Goal: Find specific page/section: Find specific page/section

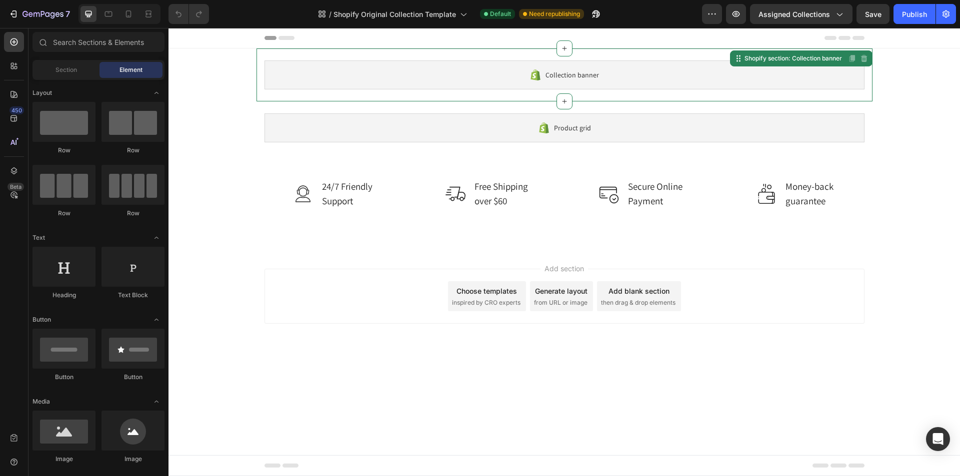
click at [325, 63] on div "Collection banner" at bounding box center [564, 74] width 600 height 29
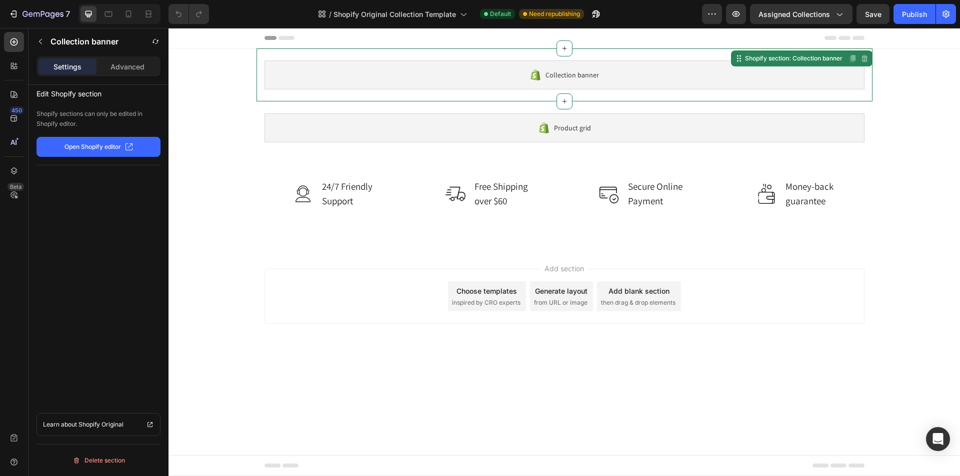
click at [632, 64] on div "Collection banner" at bounding box center [564, 74] width 600 height 29
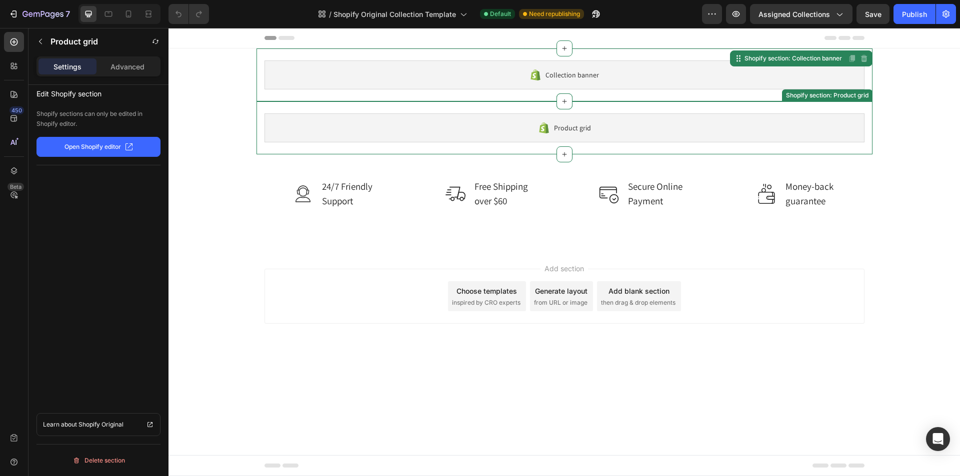
click at [624, 103] on div "Product grid Shopify section: Product grid" at bounding box center [564, 127] width 616 height 53
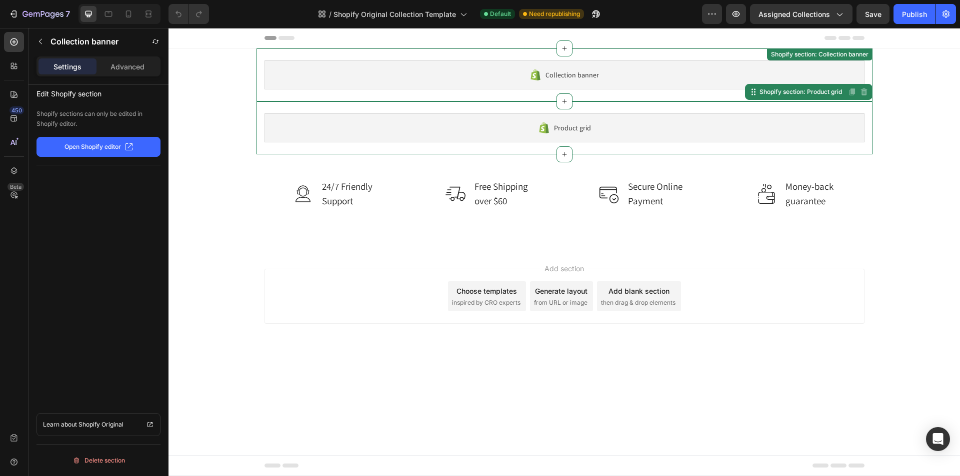
click at [605, 66] on div "Collection banner" at bounding box center [564, 74] width 600 height 29
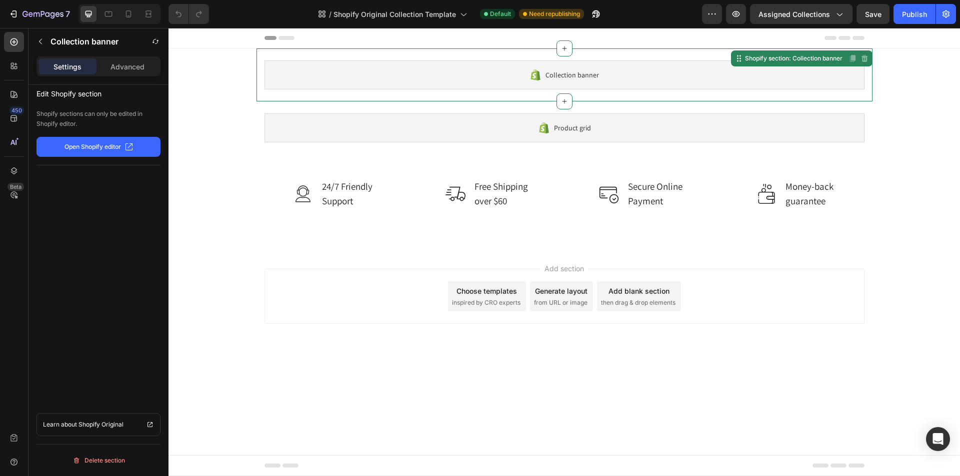
click at [598, 99] on div "Collection banner Shopify section: Collection banner Disabled. Please edit in S…" at bounding box center [564, 74] width 616 height 53
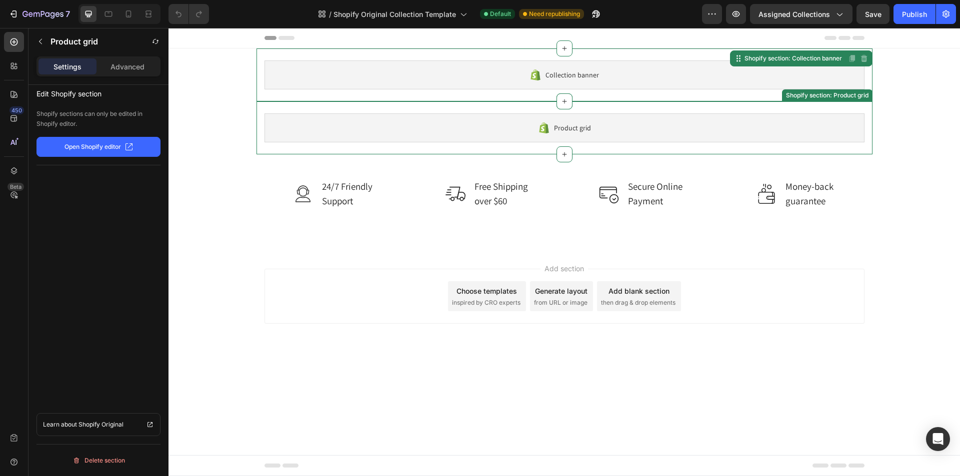
click at [596, 108] on div "Product grid Shopify section: Product grid" at bounding box center [564, 127] width 616 height 53
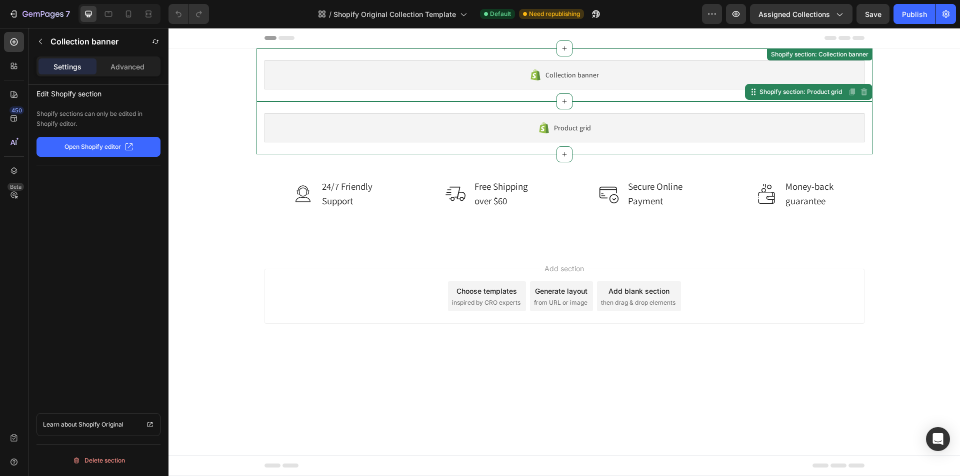
click at [574, 52] on div "Collection banner Shopify section: Collection banner" at bounding box center [564, 74] width 616 height 53
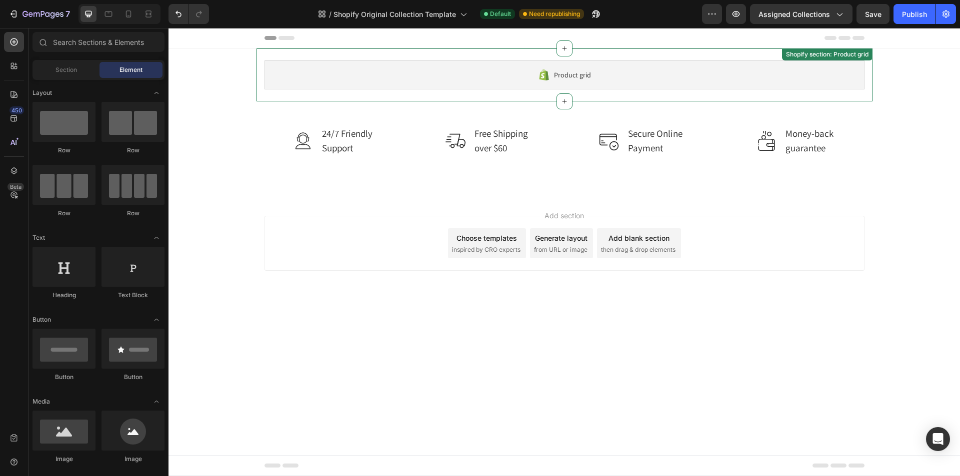
click at [592, 61] on div "Product grid" at bounding box center [564, 74] width 600 height 29
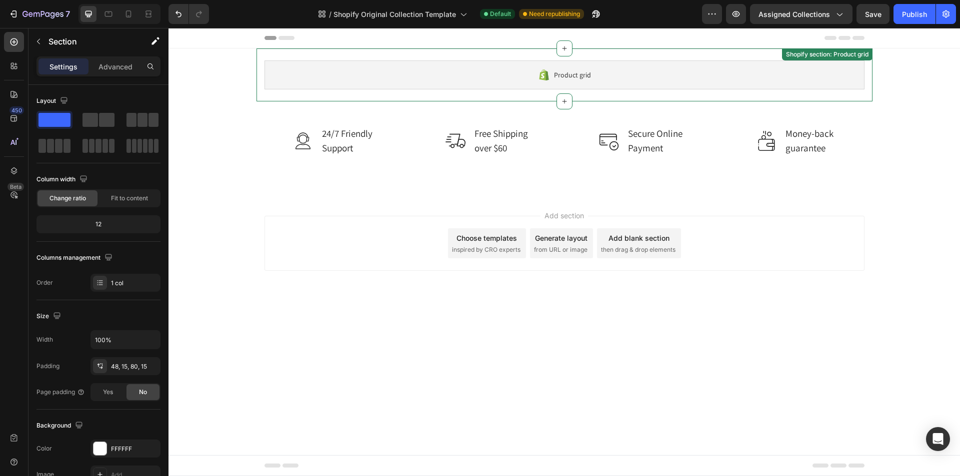
click at [592, 101] on div "Image 24/7 Friendly Support Text block Row Image Free Shipping over $60 Text bl…" at bounding box center [563, 148] width 791 height 94
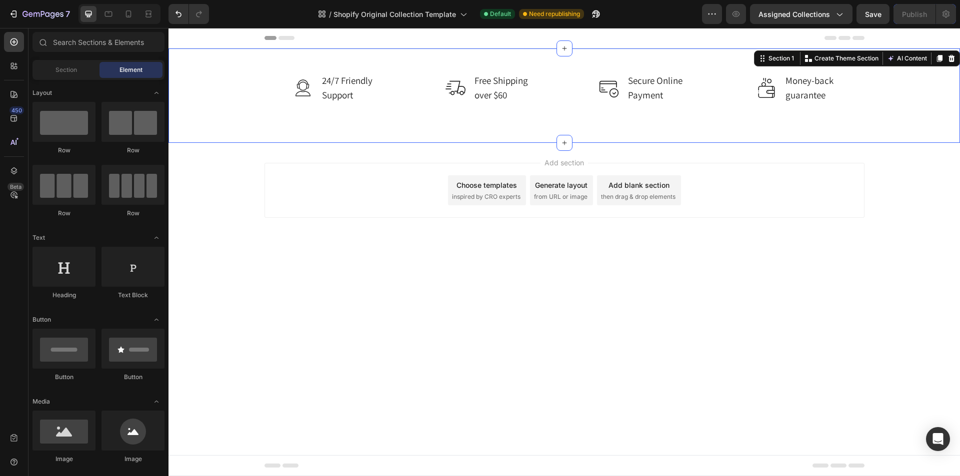
click at [168, 28] on div "Start with Sections from sidebar Add sections Add elements Start with Generatin…" at bounding box center [168, 28] width 0 height 0
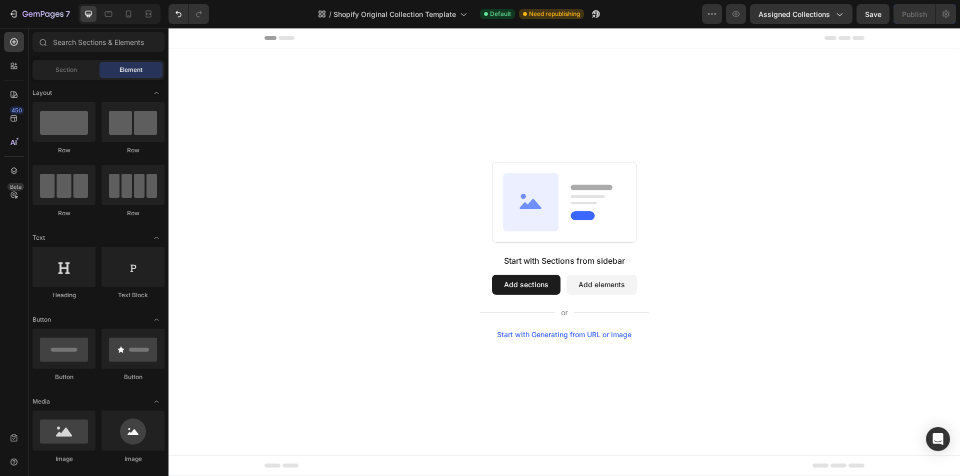
click at [592, 61] on div "Start with Sections from sidebar Add sections Add elements Start with Generatin…" at bounding box center [563, 249] width 791 height 403
